Goal: Task Accomplishment & Management: Manage account settings

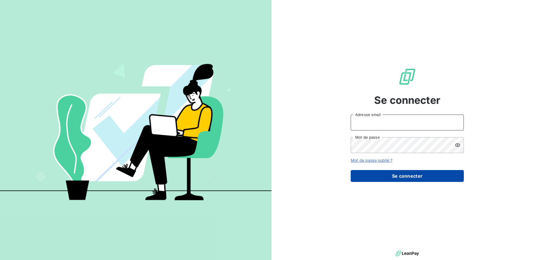
type input "[PERSON_NAME][EMAIL_ADDRESS][DOMAIN_NAME]"
click at [393, 176] on button "Se connecter" at bounding box center [407, 176] width 113 height 12
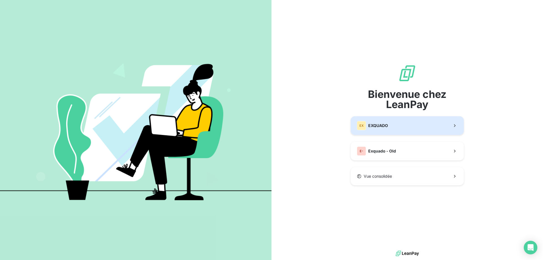
drag, startPoint x: 392, startPoint y: 128, endPoint x: 392, endPoint y: 131, distance: 2.8
click at [392, 131] on button "EX EXQUADO" at bounding box center [407, 125] width 113 height 19
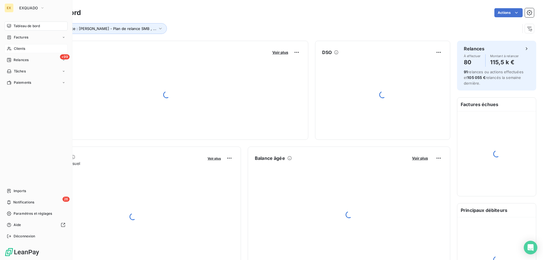
click at [7, 47] on div "Clients" at bounding box center [36, 48] width 63 height 9
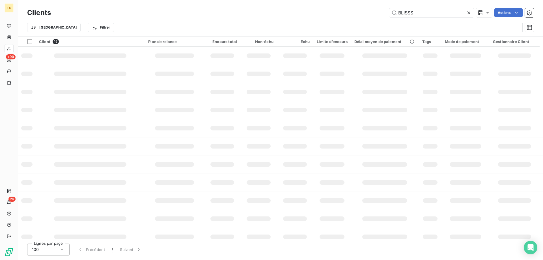
type input "BLISSS"
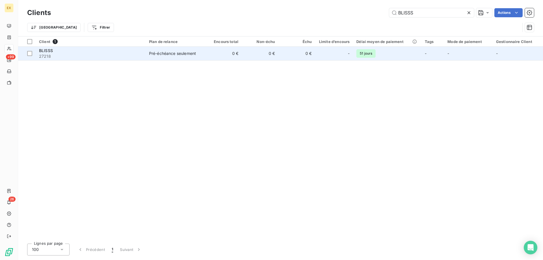
click at [127, 53] on span "27218" at bounding box center [90, 56] width 103 height 6
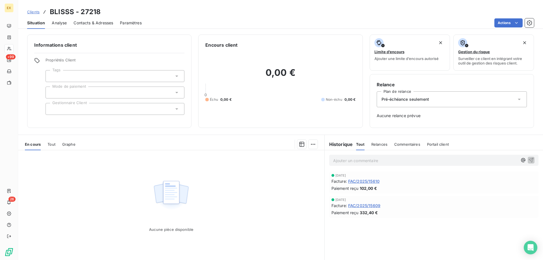
click at [445, 101] on div "Pré-échéance seulement" at bounding box center [452, 99] width 150 height 16
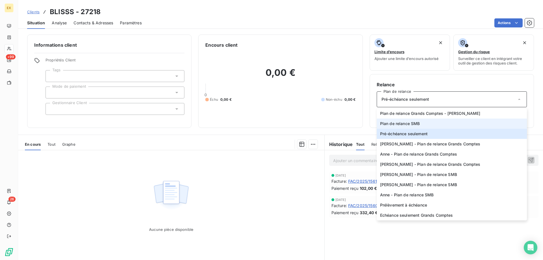
click at [416, 124] on span "Plan de relance SMB" at bounding box center [400, 124] width 40 height 6
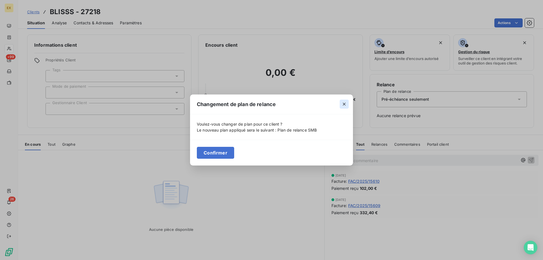
click at [345, 107] on button "button" at bounding box center [344, 104] width 9 height 9
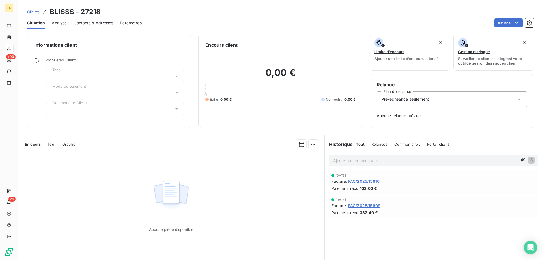
click at [397, 95] on div "Pré-échéance seulement" at bounding box center [452, 99] width 150 height 16
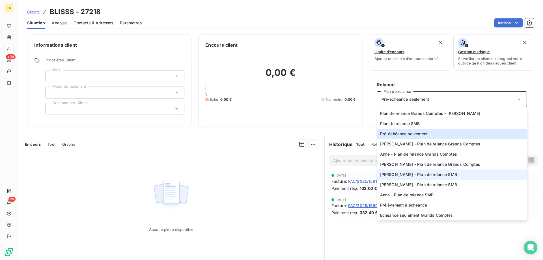
click at [397, 175] on span "[PERSON_NAME] - Plan de relance SMB" at bounding box center [418, 175] width 77 height 6
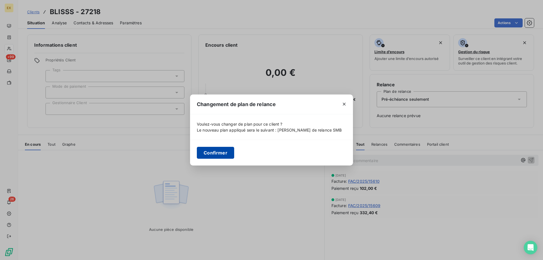
click at [232, 154] on button "Confirmer" at bounding box center [215, 153] width 37 height 12
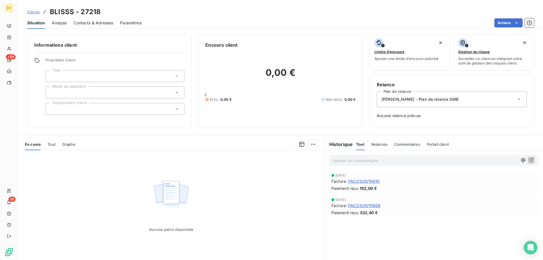
click at [29, 12] on span "Clients" at bounding box center [33, 12] width 12 height 5
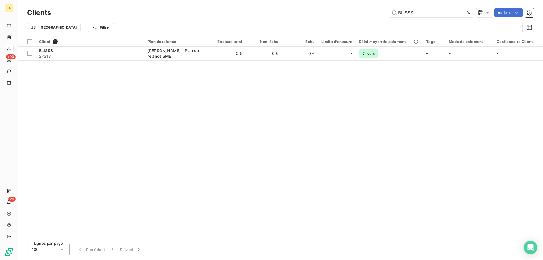
drag, startPoint x: 422, startPoint y: 12, endPoint x: 360, endPoint y: 11, distance: 62.2
click at [360, 11] on div "BLISSS Actions" at bounding box center [296, 12] width 476 height 9
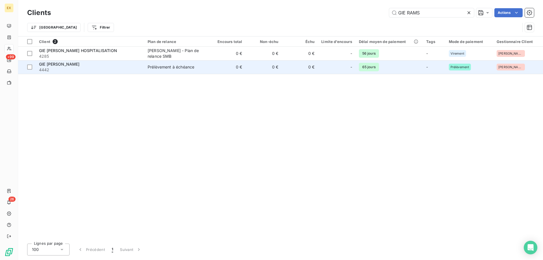
type input "GIE RAMS"
click at [96, 64] on div "GIE [PERSON_NAME]" at bounding box center [90, 64] width 102 height 6
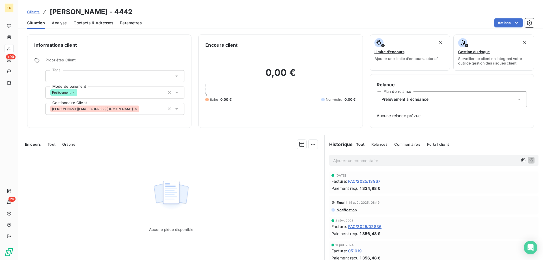
click at [433, 100] on div "Prélèvement à échéance" at bounding box center [452, 99] width 150 height 16
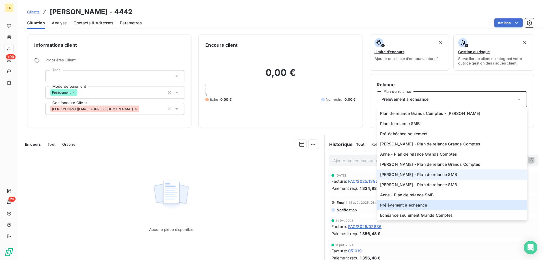
click at [407, 171] on li "[PERSON_NAME] - Plan de relance SMB" at bounding box center [452, 174] width 150 height 10
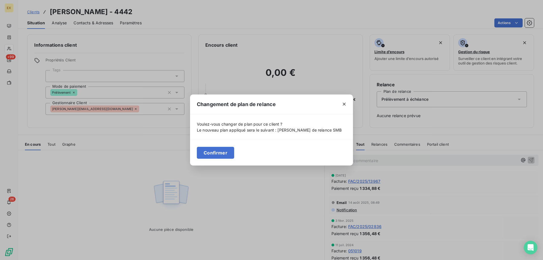
click at [218, 146] on div "Confirmer" at bounding box center [271, 153] width 163 height 26
click at [217, 152] on button "Confirmer" at bounding box center [215, 153] width 37 height 12
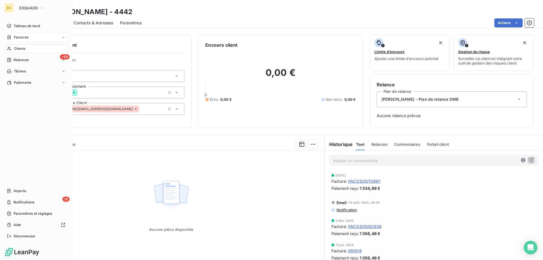
click at [14, 39] on span "Factures" at bounding box center [21, 37] width 14 height 5
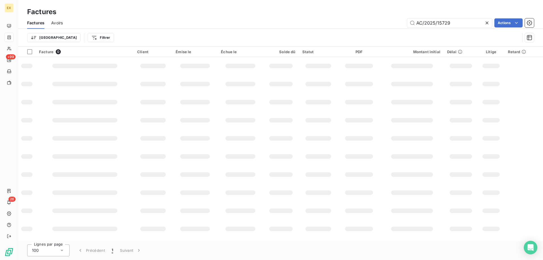
drag, startPoint x: 452, startPoint y: 23, endPoint x: 401, endPoint y: 26, distance: 50.7
click at [401, 26] on div "AC/2025/15729 Actions" at bounding box center [302, 22] width 464 height 9
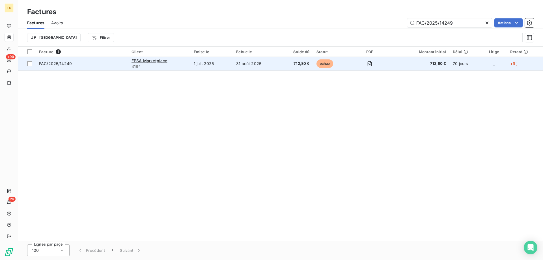
type input "FAC/2025/14249"
click at [96, 65] on span "FAC/2025/14249" at bounding box center [82, 64] width 86 height 6
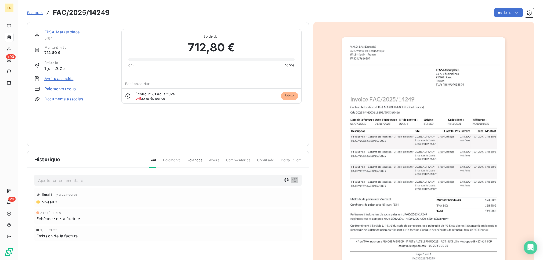
click at [73, 33] on link "EPSA Marketplace" at bounding box center [61, 31] width 35 height 5
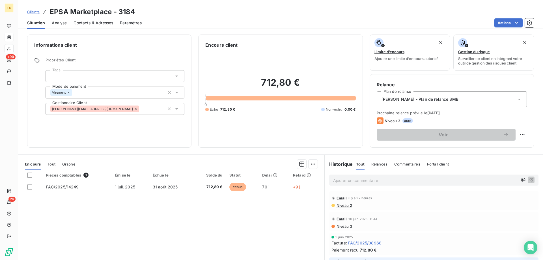
click at [352, 179] on p "Ajouter un commentaire ﻿" at bounding box center [425, 180] width 184 height 7
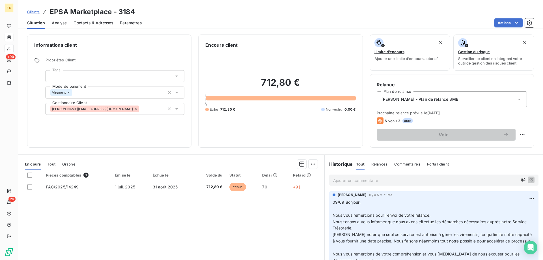
click at [36, 12] on span "Clients" at bounding box center [33, 12] width 12 height 5
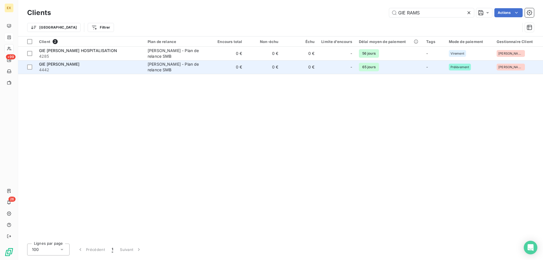
click at [87, 67] on span "4442" at bounding box center [90, 70] width 102 height 6
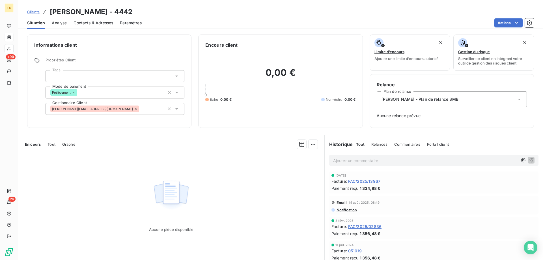
click at [417, 161] on p "Ajouter un commentaire ﻿" at bounding box center [425, 160] width 184 height 7
